Goal: Task Accomplishment & Management: Complete application form

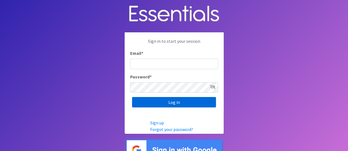
type input "[PERSON_NAME][EMAIL_ADDRESS][PERSON_NAME][DOMAIN_NAME]"
click at [183, 103] on input "Log in" at bounding box center [174, 102] width 84 height 10
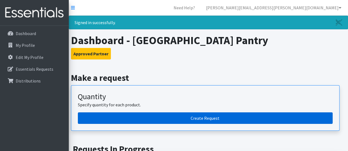
click at [211, 119] on link "Create Request" at bounding box center [205, 119] width 255 height 12
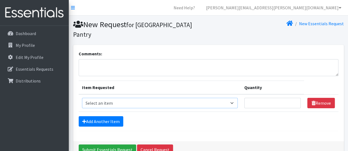
click at [202, 103] on select "Select an item Adult Briefs (Large/X-Large) Adult Briefs (Medium/Large) Adult B…" at bounding box center [160, 103] width 156 height 10
click at [210, 124] on div "Add Another Item" at bounding box center [209, 122] width 260 height 10
click at [197, 105] on select "Select an item Adult Briefs (Large/X-Large) Adult Briefs (Medium/Large) Adult B…" at bounding box center [160, 103] width 156 height 10
select select "4561"
click at [82, 98] on select "Select an item Adult Briefs (Large/X-Large) Adult Briefs (Medium/Large) Adult B…" at bounding box center [160, 103] width 156 height 10
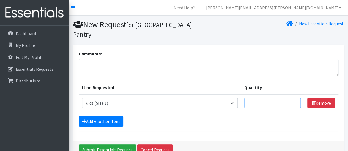
click at [266, 104] on input "Quantity" at bounding box center [272, 103] width 57 height 10
type input "100"
click at [112, 121] on link "Add Another Item" at bounding box center [101, 122] width 45 height 10
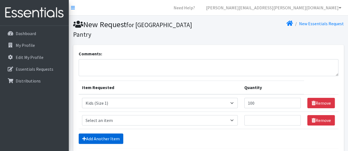
scroll to position [48, 0]
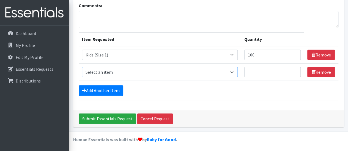
click at [106, 71] on select "Select an item Adult Briefs (Large/X-Large) Adult Briefs (Medium/Large) Adult B…" at bounding box center [160, 72] width 156 height 10
select select "4562"
click at [82, 67] on select "Select an item Adult Briefs (Large/X-Large) Adult Briefs (Medium/Large) Adult B…" at bounding box center [160, 72] width 156 height 10
click at [268, 74] on input "Quantity" at bounding box center [272, 72] width 57 height 10
type input "50"
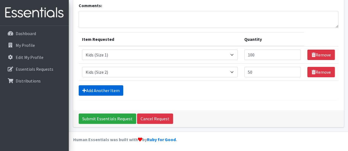
click at [101, 89] on link "Add Another Item" at bounding box center [101, 91] width 45 height 10
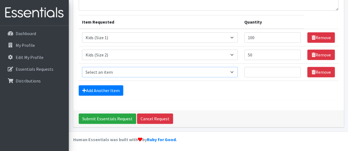
click at [109, 72] on select "Select an item Adult Briefs (Large/X-Large) Adult Briefs (Medium/Large) Adult B…" at bounding box center [160, 72] width 156 height 10
select select "4566"
click at [82, 67] on select "Select an item Adult Briefs (Large/X-Large) Adult Briefs (Medium/Large) Adult B…" at bounding box center [160, 72] width 156 height 10
click at [252, 72] on input "Quantity" at bounding box center [272, 72] width 57 height 10
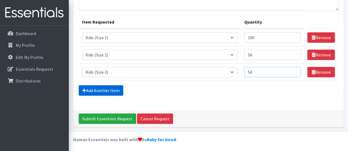
type input "50"
click at [104, 89] on link "Add Another Item" at bounding box center [101, 91] width 45 height 10
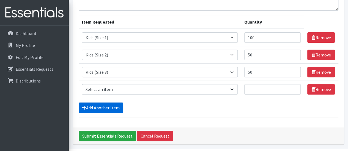
scroll to position [83, 0]
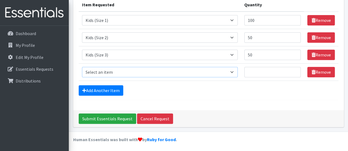
click at [108, 72] on select "Select an item Adult Briefs (Large/X-Large) Adult Briefs (Medium/Large) Adult B…" at bounding box center [160, 72] width 156 height 10
select select "4567"
click at [82, 67] on select "Select an item Adult Briefs (Large/X-Large) Adult Briefs (Medium/Large) Adult B…" at bounding box center [160, 72] width 156 height 10
click at [254, 72] on input "Quantity" at bounding box center [272, 72] width 57 height 10
type input "100"
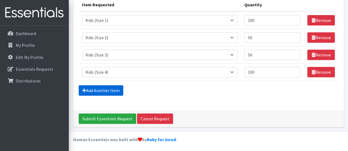
click at [105, 90] on link "Add Another Item" at bounding box center [101, 91] width 45 height 10
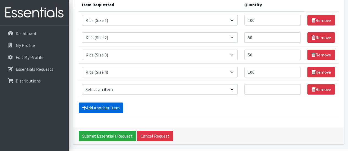
scroll to position [100, 0]
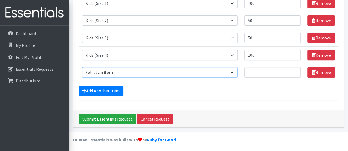
click at [109, 72] on select "Select an item Adult Briefs (Large/X-Large) Adult Briefs (Medium/Large) Adult B…" at bounding box center [160, 72] width 156 height 10
select select "4568"
click at [82, 67] on select "Select an item Adult Briefs (Large/X-Large) Adult Briefs (Medium/Large) Adult B…" at bounding box center [160, 72] width 156 height 10
click at [257, 75] on input "Quantity" at bounding box center [272, 72] width 57 height 10
type input "100"
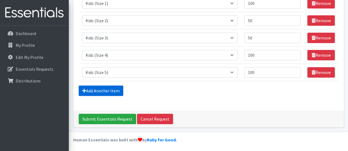
click at [104, 91] on link "Add Another Item" at bounding box center [101, 91] width 45 height 10
click at [118, 73] on select "Select an item Adult Briefs (Large/X-Large) Adult Briefs (Medium/Large) Adult B…" at bounding box center [160, 72] width 156 height 10
select select "4572"
click at [82, 67] on select "Select an item Adult Briefs (Large/X-Large) Adult Briefs (Medium/Large) Adult B…" at bounding box center [160, 72] width 156 height 10
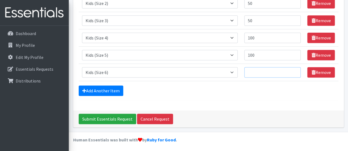
click at [271, 73] on input "Quantity" at bounding box center [272, 72] width 57 height 10
type input "50"
click at [110, 89] on link "Add Another Item" at bounding box center [101, 91] width 45 height 10
click at [114, 74] on select "Select an item Adult Briefs (Large/X-Large) Adult Briefs (Medium/Large) Adult B…" at bounding box center [160, 72] width 156 height 10
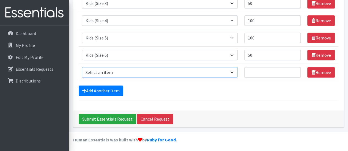
select select "13208"
click at [82, 67] on select "Select an item Adult Briefs (Large/X-Large) Adult Briefs (Medium/Large) Adult B…" at bounding box center [160, 72] width 156 height 10
click at [255, 73] on input "Quantity" at bounding box center [272, 72] width 57 height 10
type input "100"
click at [100, 88] on link "Add Another Item" at bounding box center [101, 91] width 45 height 10
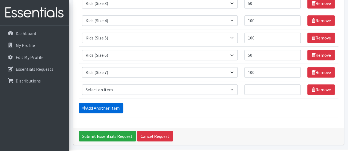
scroll to position [152, 0]
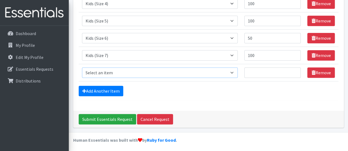
click at [186, 71] on select "Select an item Adult Briefs (Large/X-Large) Adult Briefs (Medium/Large) Adult B…" at bounding box center [160, 73] width 156 height 10
select select "4574"
click at [82, 68] on select "Select an item Adult Briefs (Large/X-Large) Adult Briefs (Medium/Large) Adult B…" at bounding box center [160, 73] width 156 height 10
click at [257, 71] on input "Quantity" at bounding box center [272, 73] width 57 height 10
type input "50"
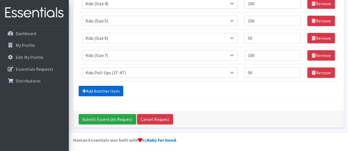
click at [105, 89] on link "Add Another Item" at bounding box center [101, 91] width 45 height 10
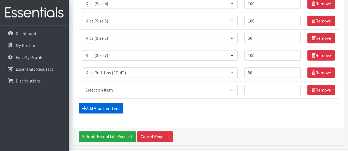
scroll to position [169, 0]
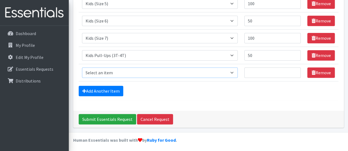
click at [128, 71] on select "Select an item Adult Briefs (Large/X-Large) Adult Briefs (Medium/Large) Adult B…" at bounding box center [160, 73] width 156 height 10
select select "4575"
click at [82, 68] on select "Select an item Adult Briefs (Large/X-Large) Adult Briefs (Medium/Large) Adult B…" at bounding box center [160, 73] width 156 height 10
click at [258, 70] on input "Quantity" at bounding box center [272, 73] width 57 height 10
type input "25"
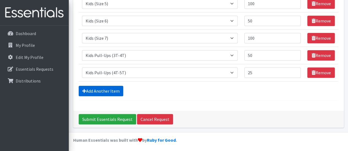
click at [107, 89] on link "Add Another Item" at bounding box center [101, 91] width 45 height 10
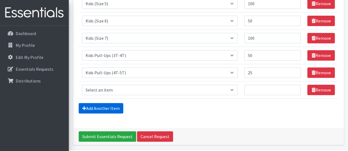
scroll to position [186, 0]
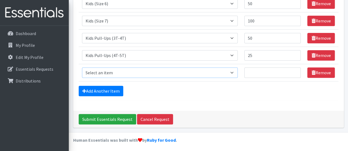
click at [134, 73] on select "Select an item Adult Briefs (Large/X-Large) Adult Briefs (Medium/Large) Adult B…" at bounding box center [160, 73] width 156 height 10
select select "4571"
click at [82, 68] on select "Select an item Adult Briefs (Large/X-Large) Adult Briefs (Medium/Large) Adult B…" at bounding box center [160, 73] width 156 height 10
click at [268, 72] on input "Quantity" at bounding box center [272, 73] width 57 height 10
type input "100"
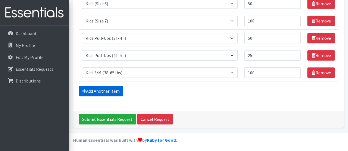
click at [103, 92] on link "Add Another Item" at bounding box center [101, 91] width 45 height 10
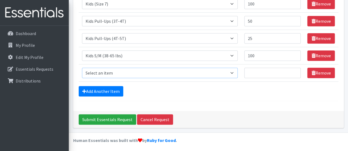
click at [123, 71] on select "Select an item Adult Briefs (Large/X-Large) Adult Briefs (Medium/Large) Adult B…" at bounding box center [160, 73] width 156 height 10
select select "4576"
click at [82, 68] on select "Select an item Adult Briefs (Large/X-Large) Adult Briefs (Medium/Large) Adult B…" at bounding box center [160, 73] width 156 height 10
click at [252, 73] on input "Quantity" at bounding box center [272, 73] width 57 height 10
type input "50"
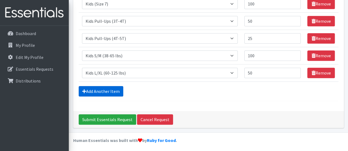
click at [108, 87] on link "Add Another Item" at bounding box center [101, 91] width 45 height 10
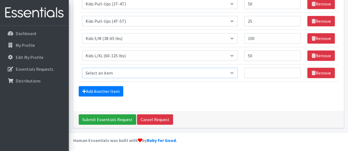
click at [117, 72] on select "Select an item Adult Briefs (Large/X-Large) Adult Briefs (Medium/Large) Adult B…" at bounding box center [160, 73] width 156 height 10
select select "4558"
click at [82, 68] on select "Select an item Adult Briefs (Large/X-Large) Adult Briefs (Medium/Large) Adult B…" at bounding box center [160, 73] width 156 height 10
click at [265, 73] on input "Quantity" at bounding box center [272, 73] width 57 height 10
type input "25"
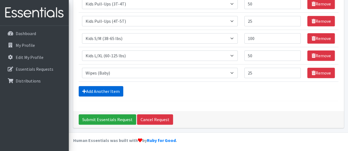
click at [106, 92] on link "Add Another Item" at bounding box center [101, 91] width 45 height 10
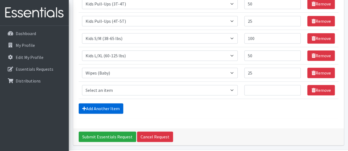
scroll to position [238, 0]
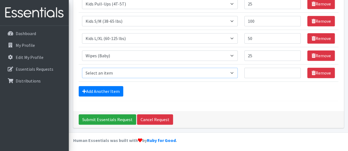
click at [126, 75] on select "Select an item Adult Briefs (Large/X-Large) Adult Briefs (Medium/Large) Adult B…" at bounding box center [160, 73] width 156 height 10
select select "15032"
click at [82, 68] on select "Select an item Adult Briefs (Large/X-Large) Adult Briefs (Medium/Large) Adult B…" at bounding box center [160, 73] width 156 height 10
click at [264, 71] on input "Quantity" at bounding box center [272, 73] width 57 height 10
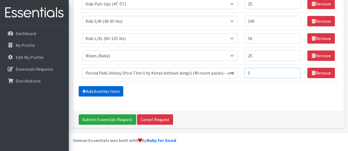
type input "5"
click at [105, 88] on link "Add Another Item" at bounding box center [101, 91] width 45 height 10
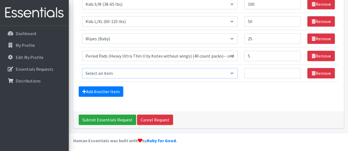
click at [127, 71] on select "Select an item Adult Briefs (Large/X-Large) Adult Briefs (Medium/Large) Adult B…" at bounding box center [160, 73] width 156 height 10
select select "15034"
click at [82, 68] on select "Select an item Adult Briefs (Large/X-Large) Adult Briefs (Medium/Large) Adult B…" at bounding box center [160, 73] width 156 height 10
click at [254, 71] on input "Quantity" at bounding box center [272, 73] width 57 height 10
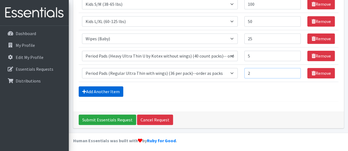
type input "2"
click at [101, 90] on link "Add Another Item" at bounding box center [101, 92] width 45 height 10
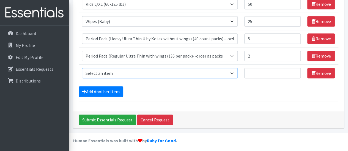
click at [173, 72] on select "Select an item Adult Briefs (Large/X-Large) Adult Briefs (Medium/Large) Adult B…" at bounding box center [160, 73] width 156 height 10
click at [277, 94] on div "Add Another Item" at bounding box center [209, 92] width 260 height 10
click at [324, 71] on link "Remove" at bounding box center [320, 73] width 27 height 10
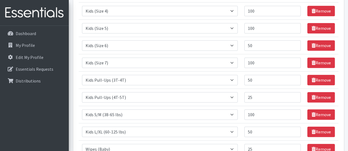
scroll to position [138, 0]
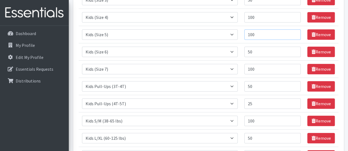
click at [260, 35] on input "100" at bounding box center [272, 34] width 57 height 10
type input "1"
type input "200"
click at [118, 24] on td "Item Requested Select an item Adult Briefs (Large/X-Large) Adult Briefs (Medium…" at bounding box center [160, 17] width 162 height 17
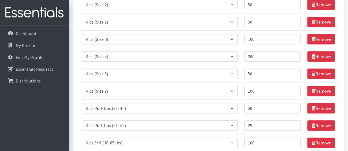
scroll to position [105, 0]
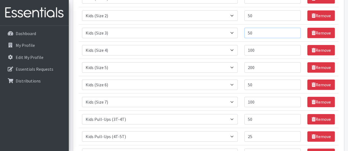
click at [263, 32] on input "50" at bounding box center [272, 33] width 57 height 10
type input "5"
type input "150"
click at [261, 102] on input "100" at bounding box center [272, 102] width 57 height 10
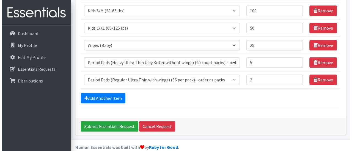
scroll to position [255, 0]
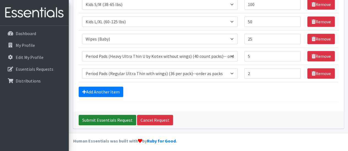
type input "150"
click at [106, 119] on input "Submit Essentials Request" at bounding box center [107, 120] width 57 height 10
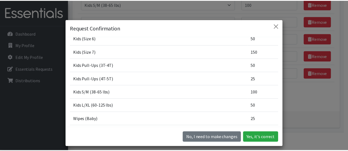
scroll to position [143, 0]
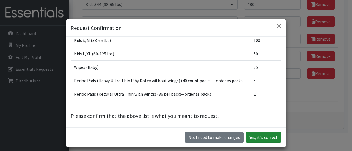
click at [266, 137] on button "Yes, it's correct" at bounding box center [263, 138] width 35 height 10
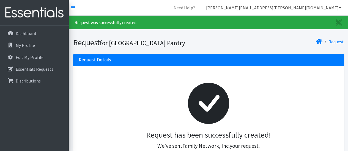
click at [333, 9] on link "[PERSON_NAME][EMAIL_ADDRESS][PERSON_NAME][DOMAIN_NAME]" at bounding box center [274, 7] width 144 height 11
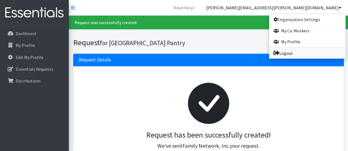
click at [288, 52] on link "Logout" at bounding box center [307, 53] width 76 height 11
